Goal: Task Accomplishment & Management: Use online tool/utility

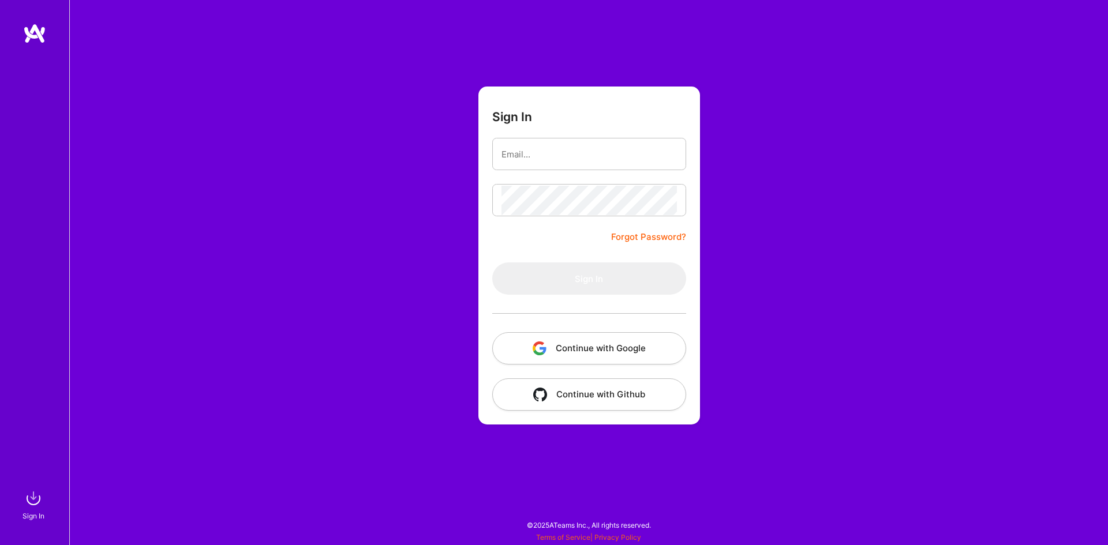
click at [570, 347] on button "Continue with Google" at bounding box center [589, 348] width 194 height 32
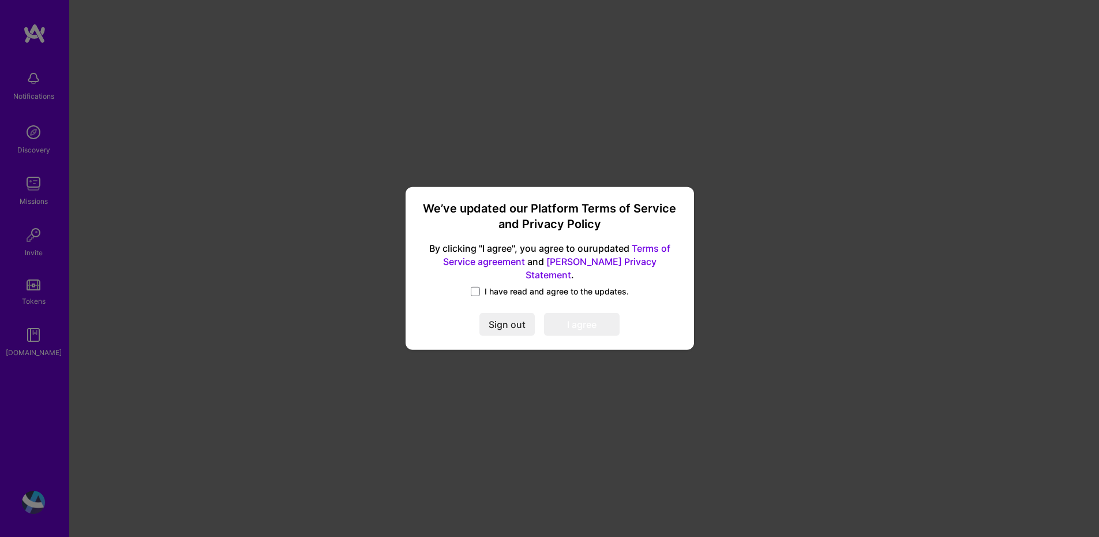
click at [488, 286] on span "I have read and agree to the updates." at bounding box center [557, 292] width 144 height 12
click at [0, 0] on input "I have read and agree to the updates." at bounding box center [0, 0] width 0 height 0
click at [584, 313] on button "I agree" at bounding box center [582, 324] width 76 height 23
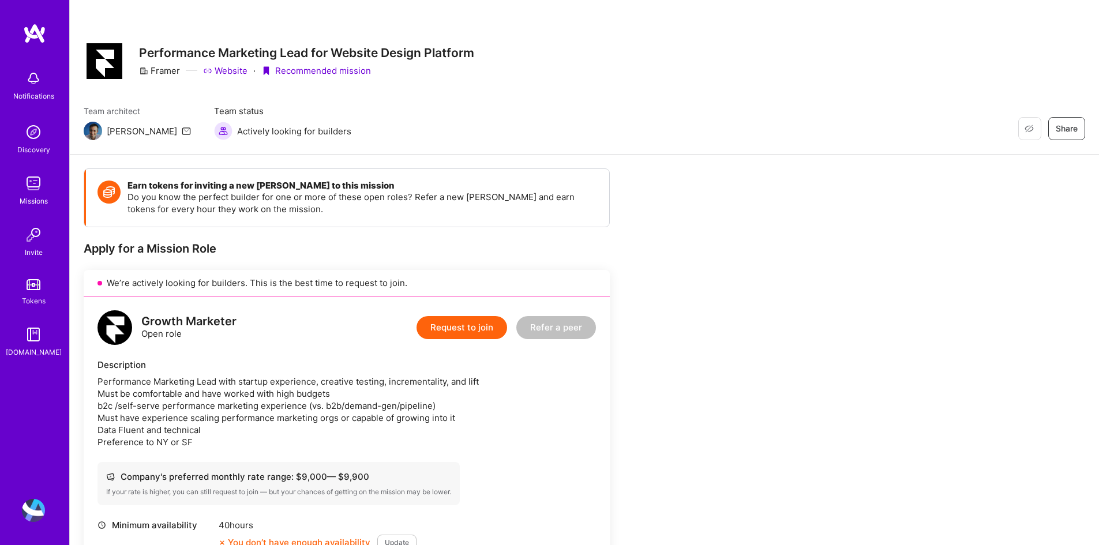
click at [226, 72] on link "Website" at bounding box center [225, 71] width 44 height 12
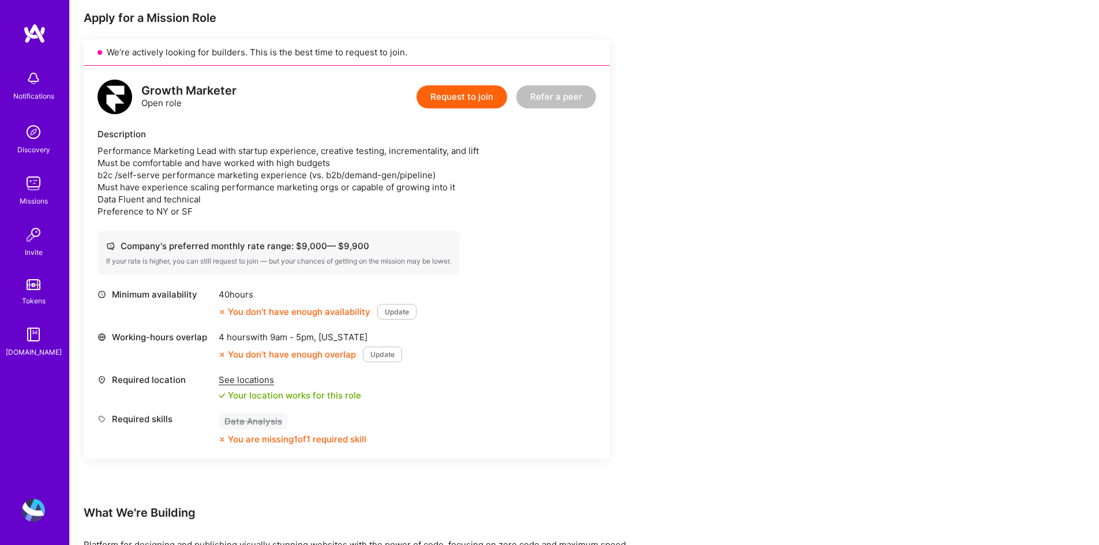
scroll to position [289, 0]
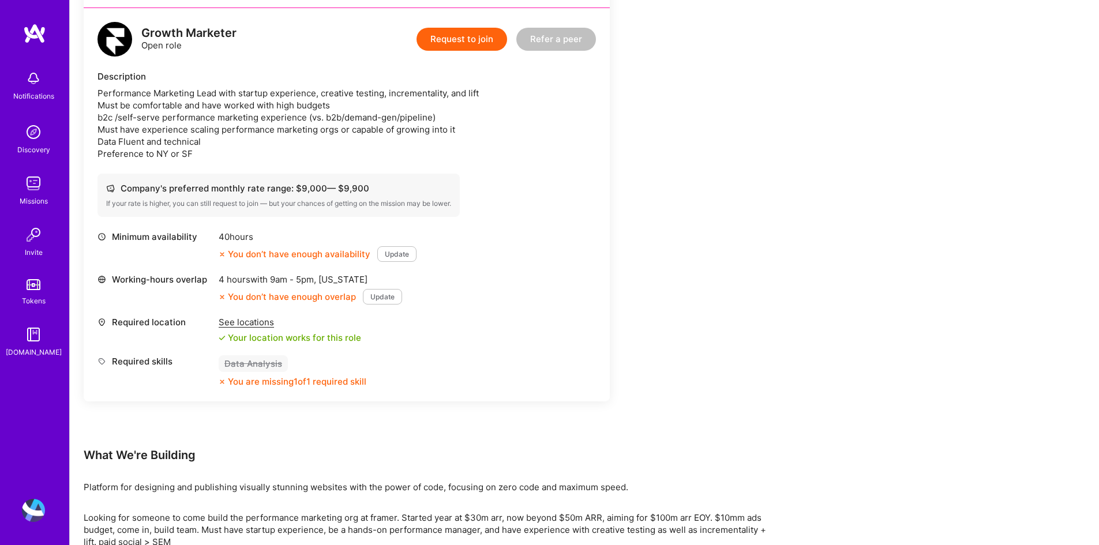
click at [890, 487] on div "Earn tokens for inviting a new [PERSON_NAME] to this mission Do you know the pe…" at bounding box center [585, 298] width 1030 height 864
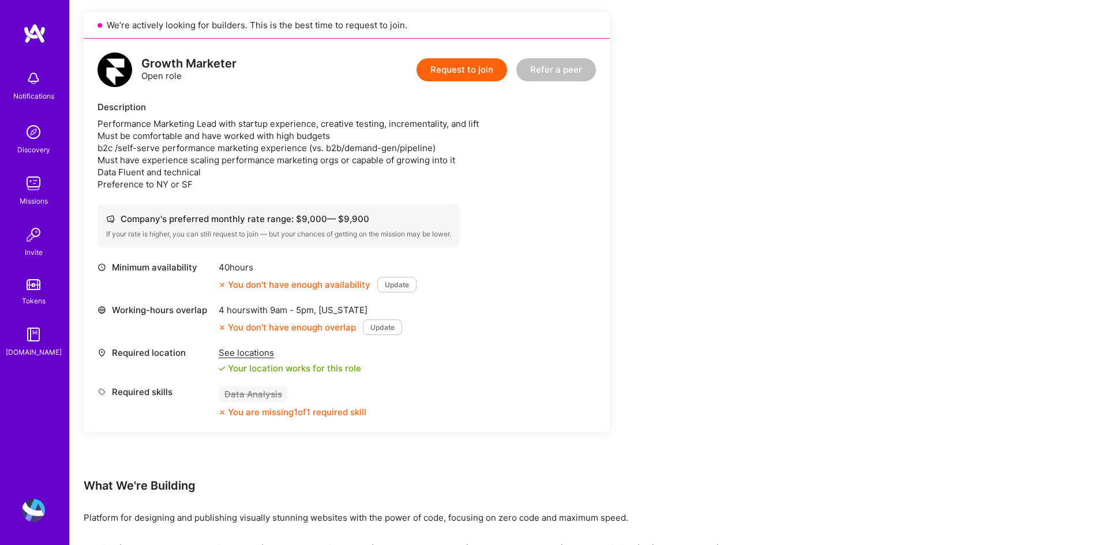
scroll to position [231, 0]
